Goal: Task Accomplishment & Management: Use online tool/utility

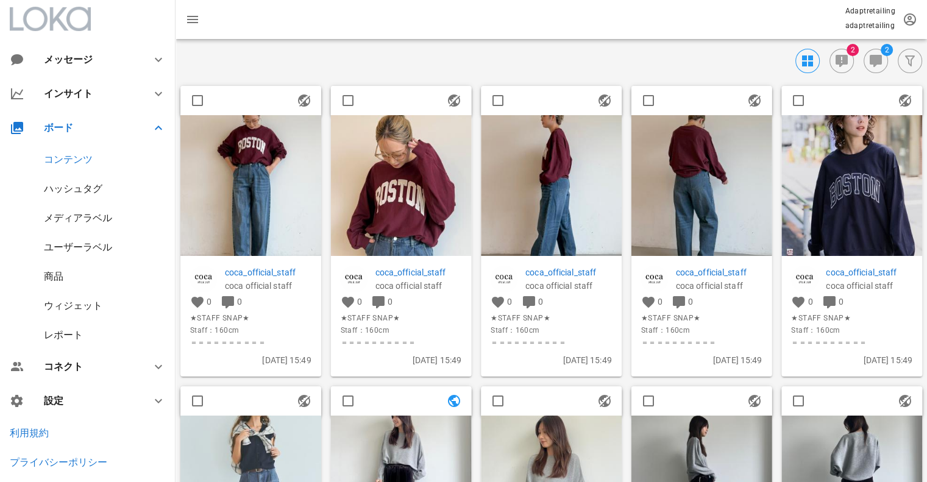
click at [247, 180] on img at bounding box center [250, 185] width 141 height 141
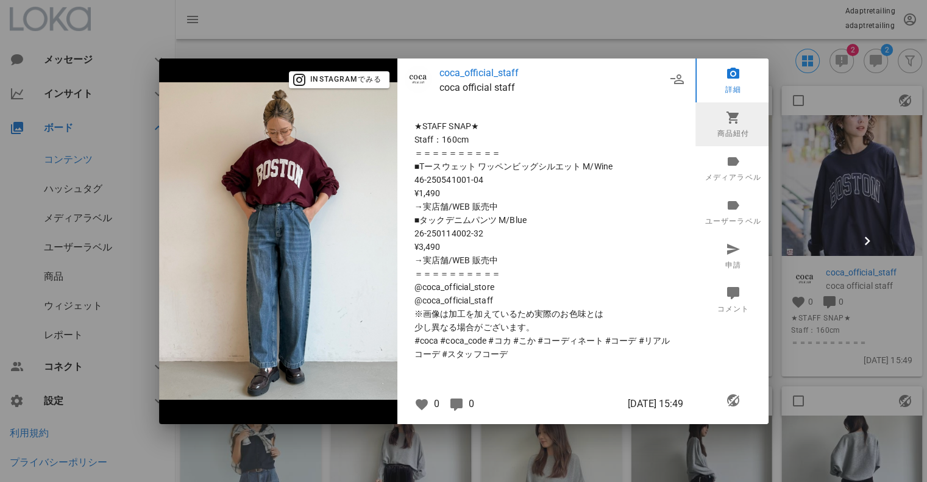
click at [735, 119] on icon at bounding box center [732, 117] width 15 height 15
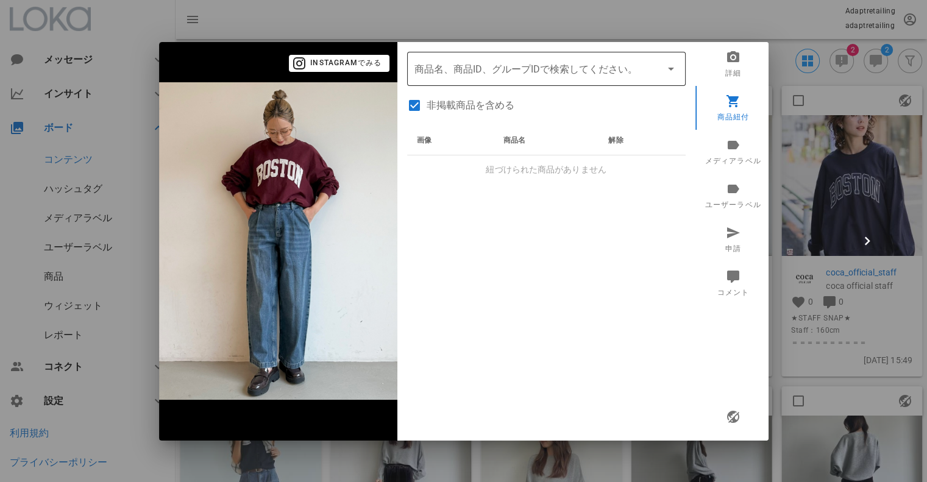
click at [538, 85] on div "商品名、商品ID、グループIDで検索してください。" at bounding box center [547, 69] width 264 height 34
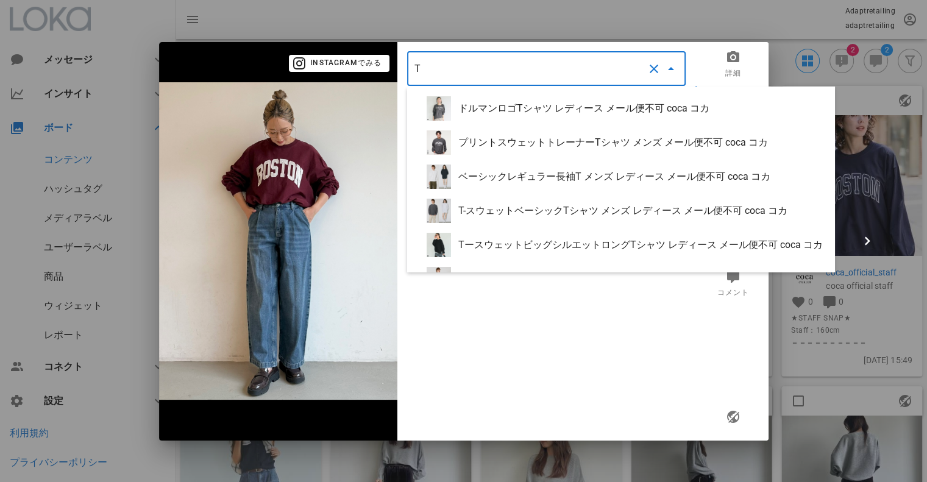
click at [466, 74] on input "T" at bounding box center [530, 69] width 230 height 20
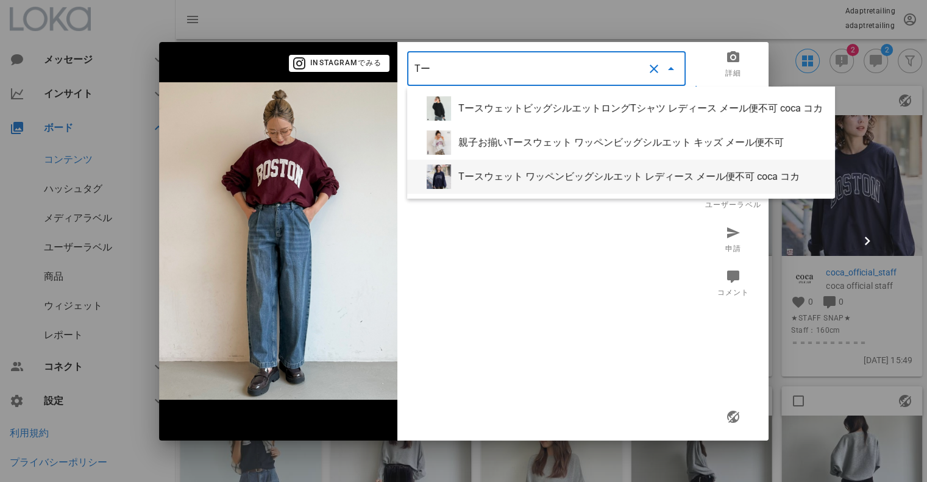
click at [519, 171] on div "Tースウェット ワッペンビッグシルエット レディース メール便不可 coca コカ" at bounding box center [641, 177] width 367 height 12
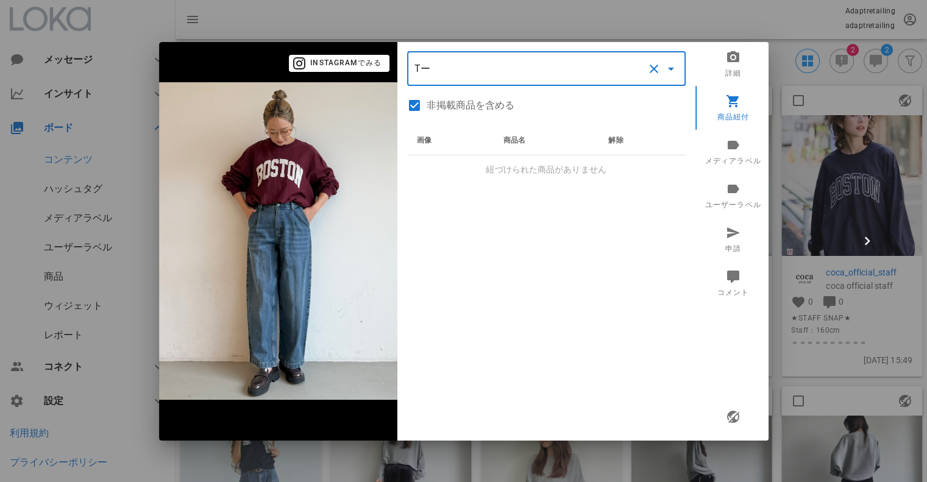
type input "Tースウェット ワッペンビッグシルエット レディース メール便不可 coca コカ"
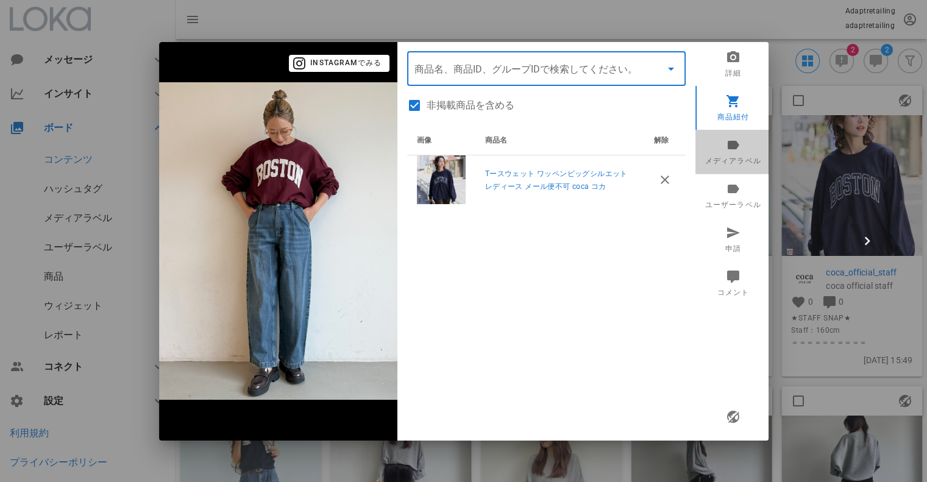
click at [731, 163] on link "メディアラベル" at bounding box center [734, 152] width 76 height 44
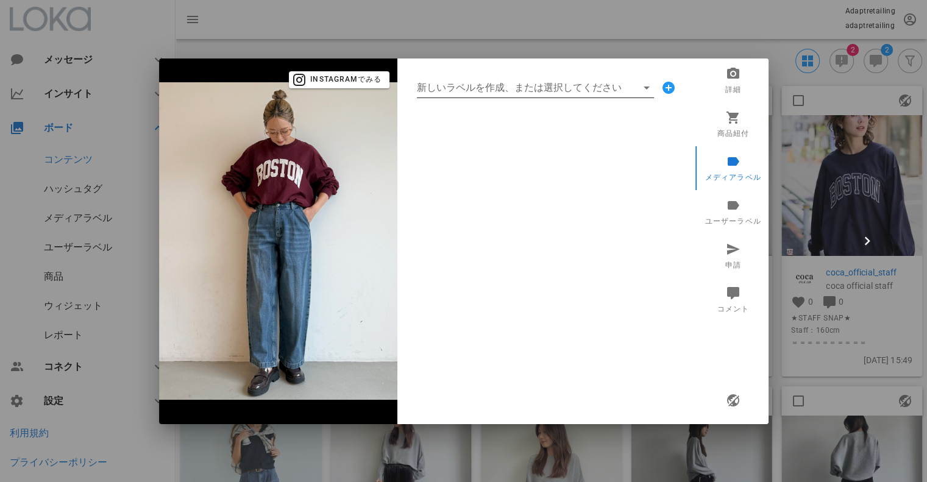
click at [514, 93] on input "新しいラベルを作成、または選択してください" at bounding box center [527, 88] width 220 height 20
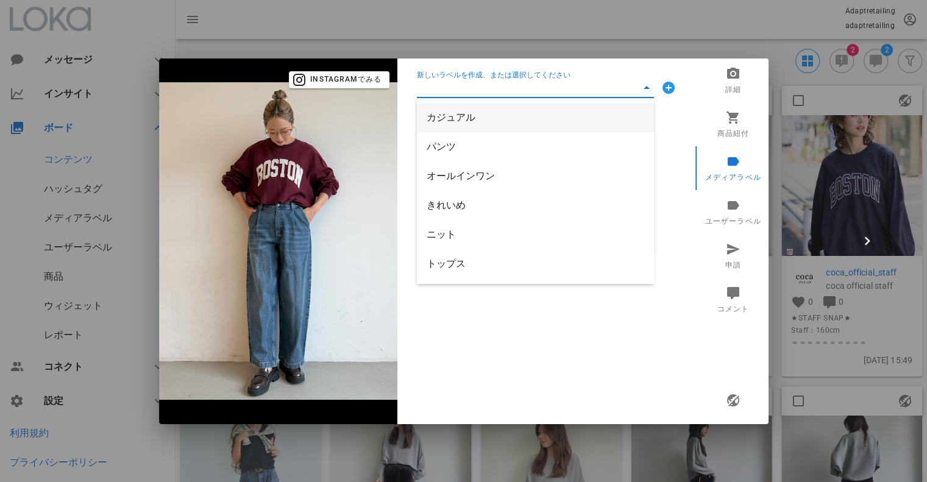
click at [467, 119] on div "カジュアル" at bounding box center [536, 118] width 218 height 12
type input "カジュアル"
click at [471, 82] on input "新しいラベルを作成、または選択してください" at bounding box center [527, 88] width 220 height 20
click at [461, 111] on div "パンツ" at bounding box center [536, 117] width 218 height 26
type input "パンツ"
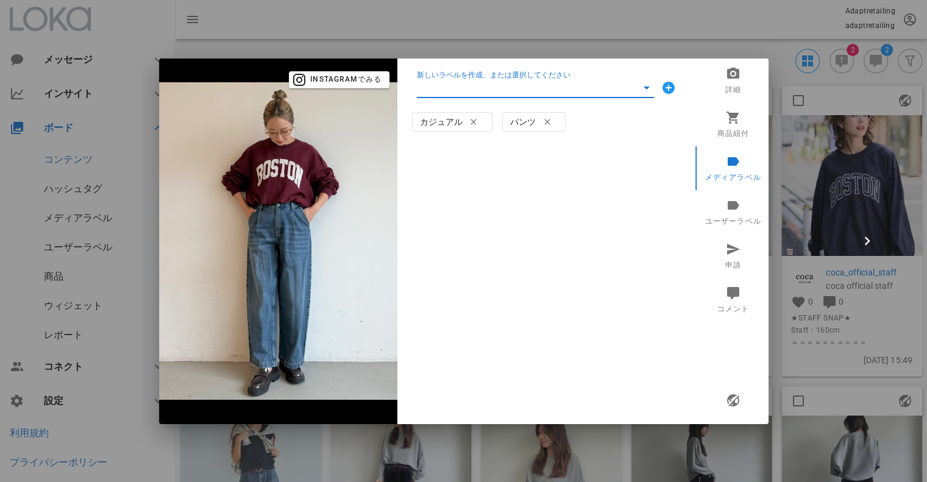
click at [460, 88] on input "新しいラベルを作成、または選択してください" at bounding box center [527, 88] width 220 height 20
click at [461, 207] on div "トップス" at bounding box center [536, 205] width 218 height 12
type input "トップス"
click at [490, 91] on input "新しいラベルを作成、または選択してください" at bounding box center [527, 88] width 220 height 20
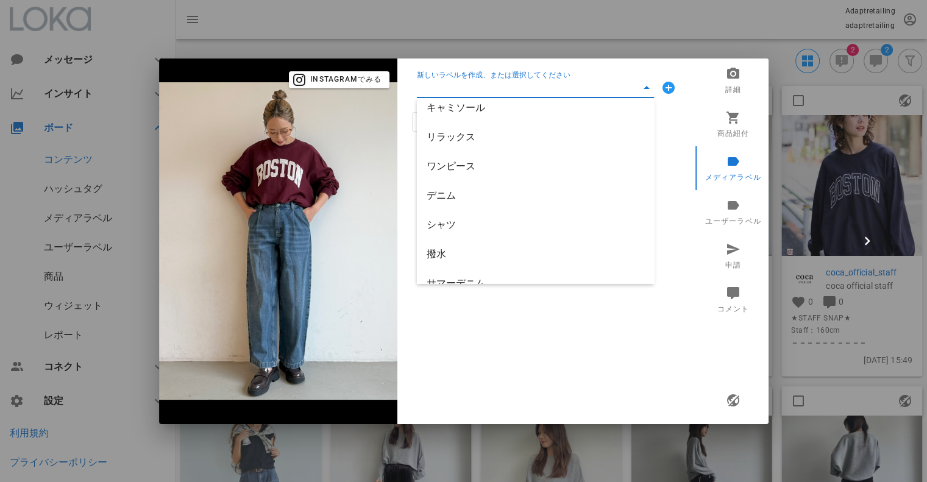
click at [451, 184] on div "デニム" at bounding box center [536, 195] width 218 height 26
type input "デニム"
click at [484, 85] on input "新しいラベルを作成、または選択してください" at bounding box center [527, 88] width 220 height 20
click at [531, 327] on div "新しいラベルを作成、または選択してください カジュアル パンツ トップス デニム" at bounding box center [546, 242] width 298 height 366
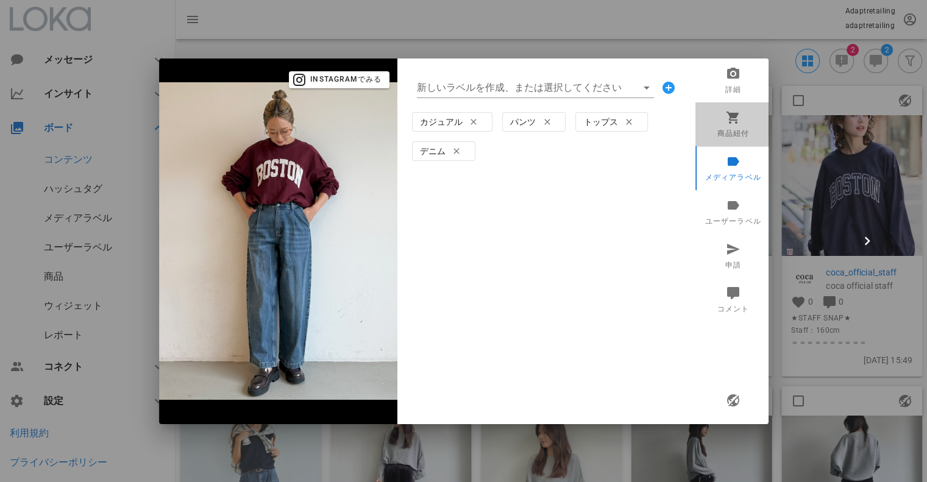
click at [717, 118] on link "商品紐付" at bounding box center [734, 124] width 76 height 44
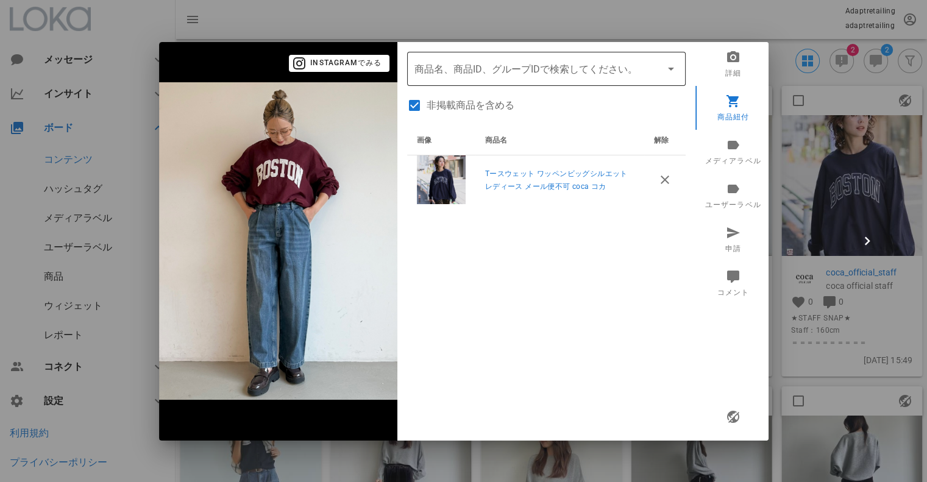
click at [533, 74] on input "商品" at bounding box center [530, 69] width 230 height 20
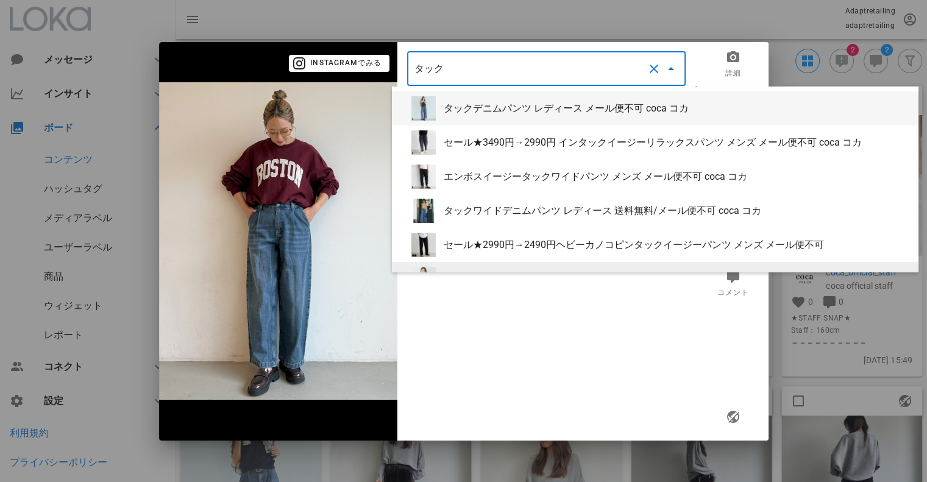
click at [576, 109] on div "タックデニムパンツ レディース メール便不可 coca コカ" at bounding box center [676, 108] width 465 height 12
type input "タックデニムパンツ レディース メール便不可 coca コカ"
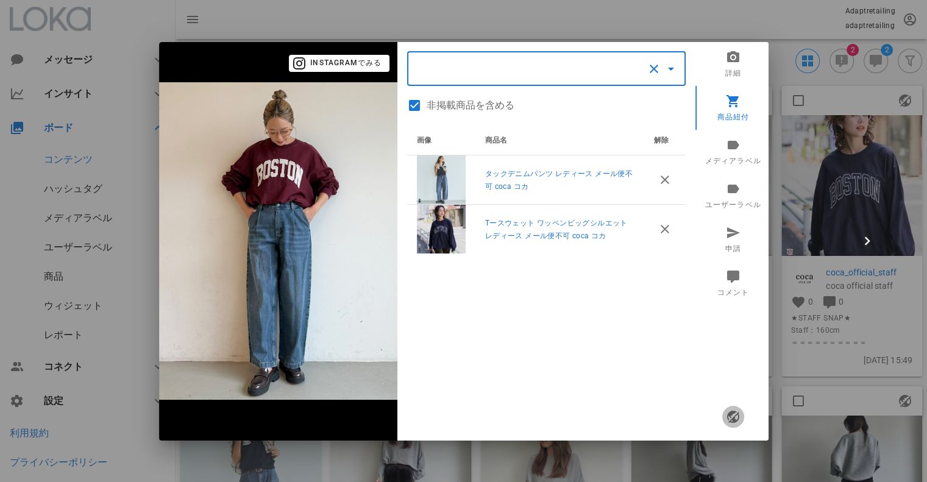
click at [731, 414] on icon "button" at bounding box center [732, 417] width 15 height 15
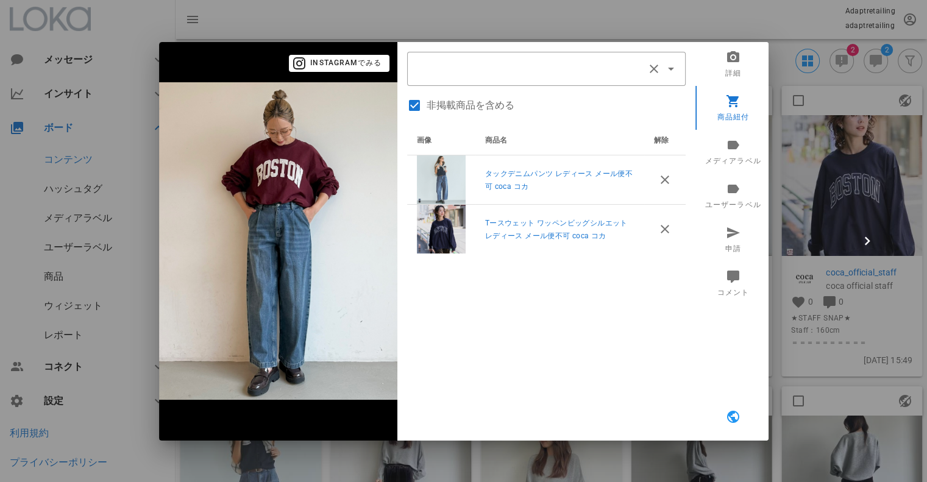
click at [673, 24] on div at bounding box center [463, 241] width 927 height 482
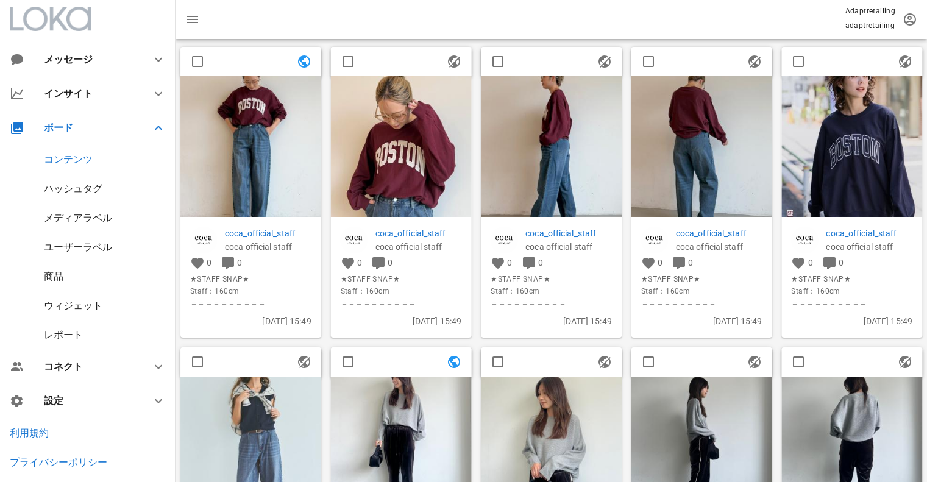
scroll to position [61, 0]
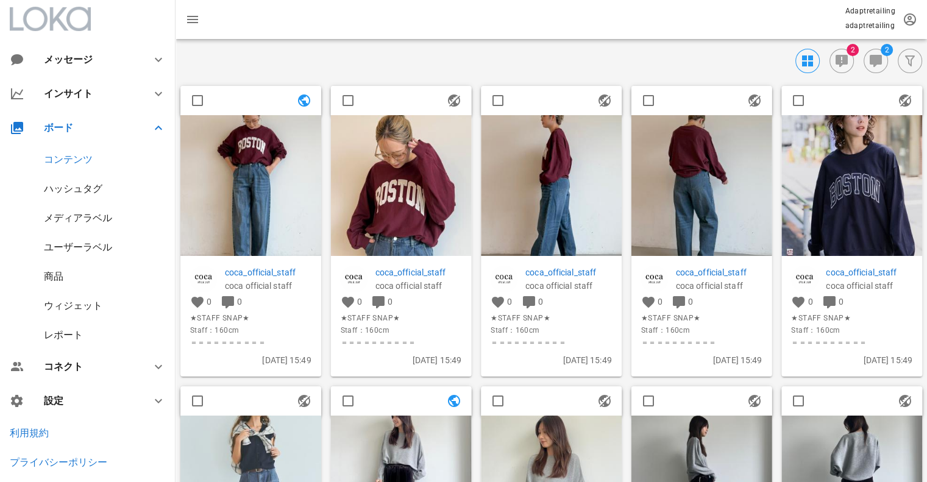
scroll to position [61, 0]
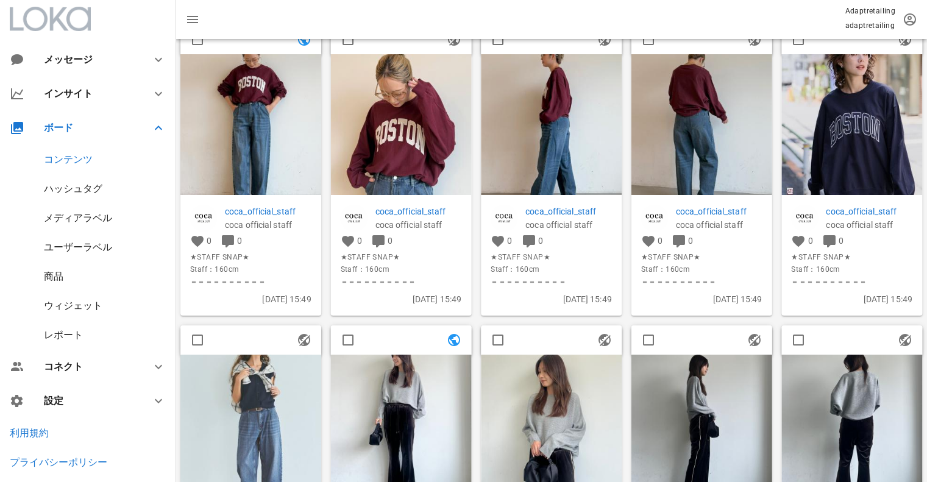
click at [80, 185] on div "ハッシュタグ" at bounding box center [73, 189] width 59 height 12
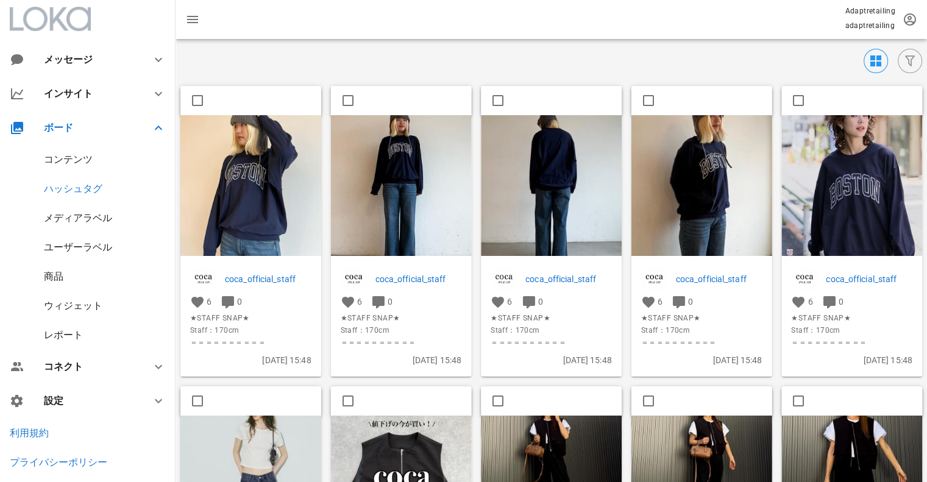
click at [251, 170] on img at bounding box center [250, 185] width 141 height 141
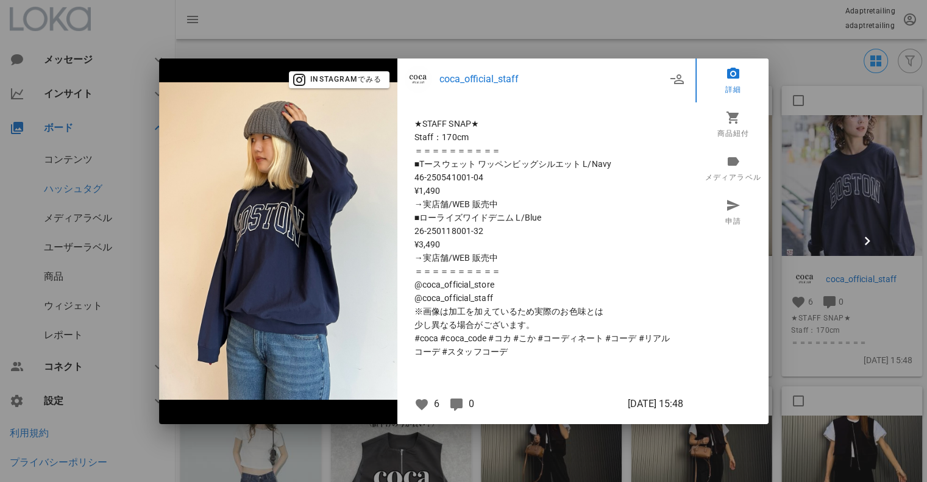
click at [530, 31] on div at bounding box center [463, 241] width 927 height 482
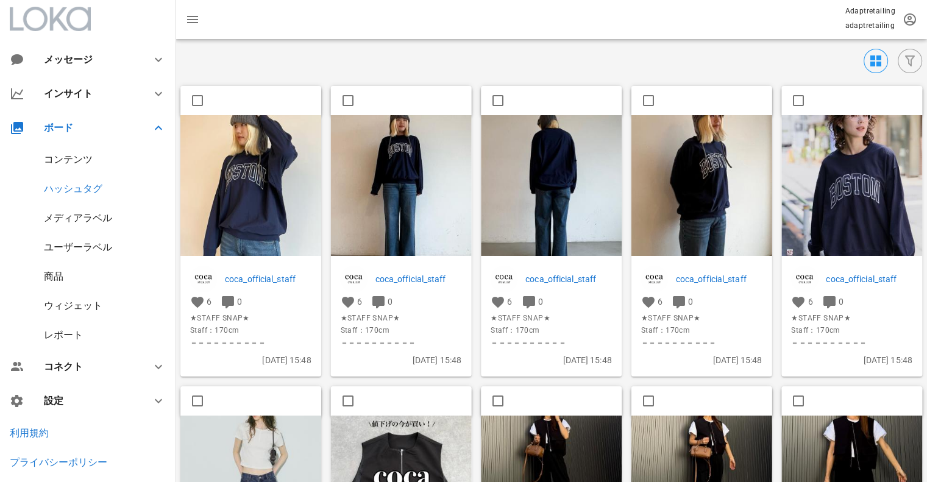
click at [65, 159] on div "コンテンツ" at bounding box center [68, 160] width 49 height 12
